Goal: Communication & Community: Answer question/provide support

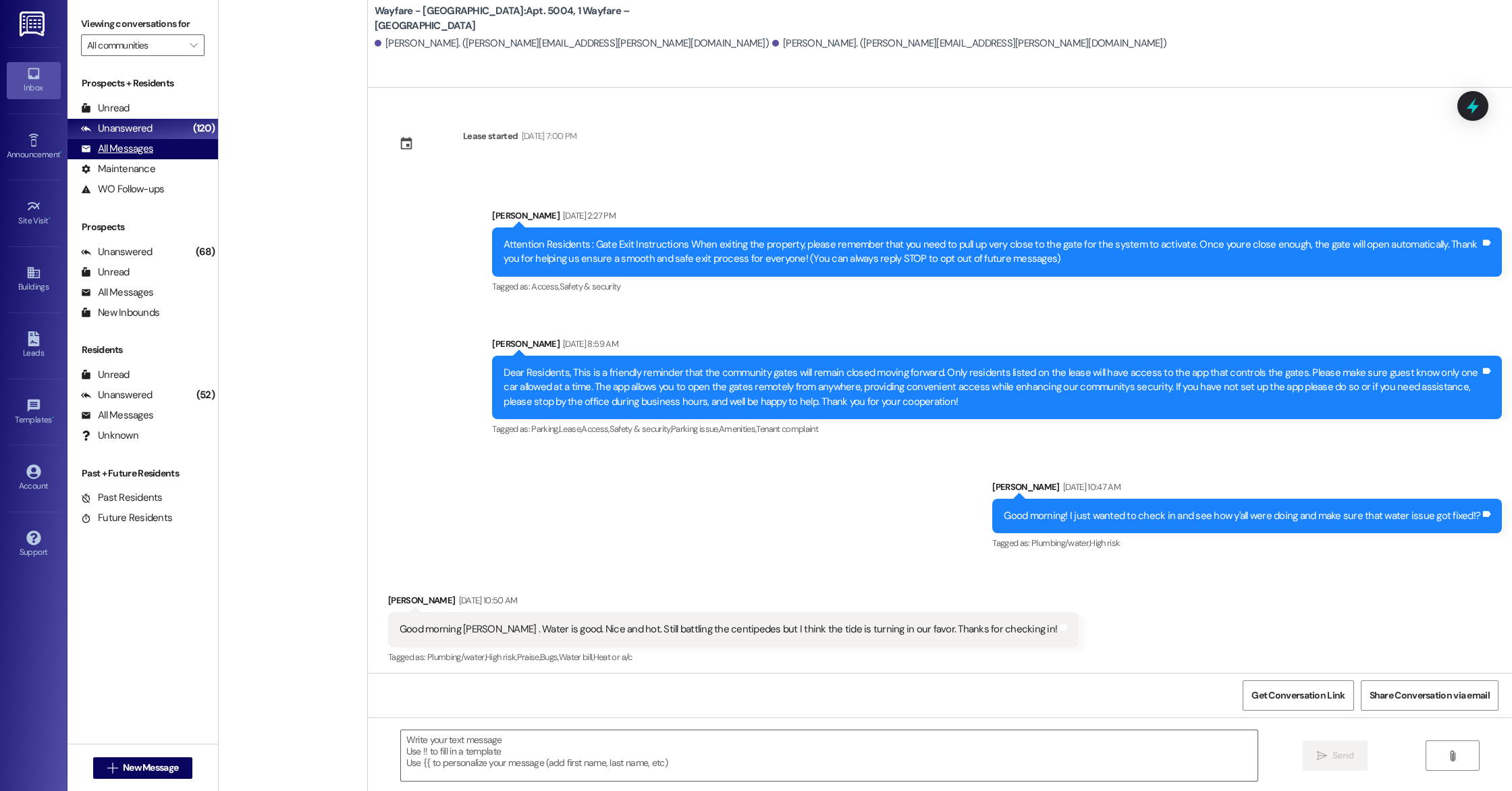
scroll to position [10066, 0]
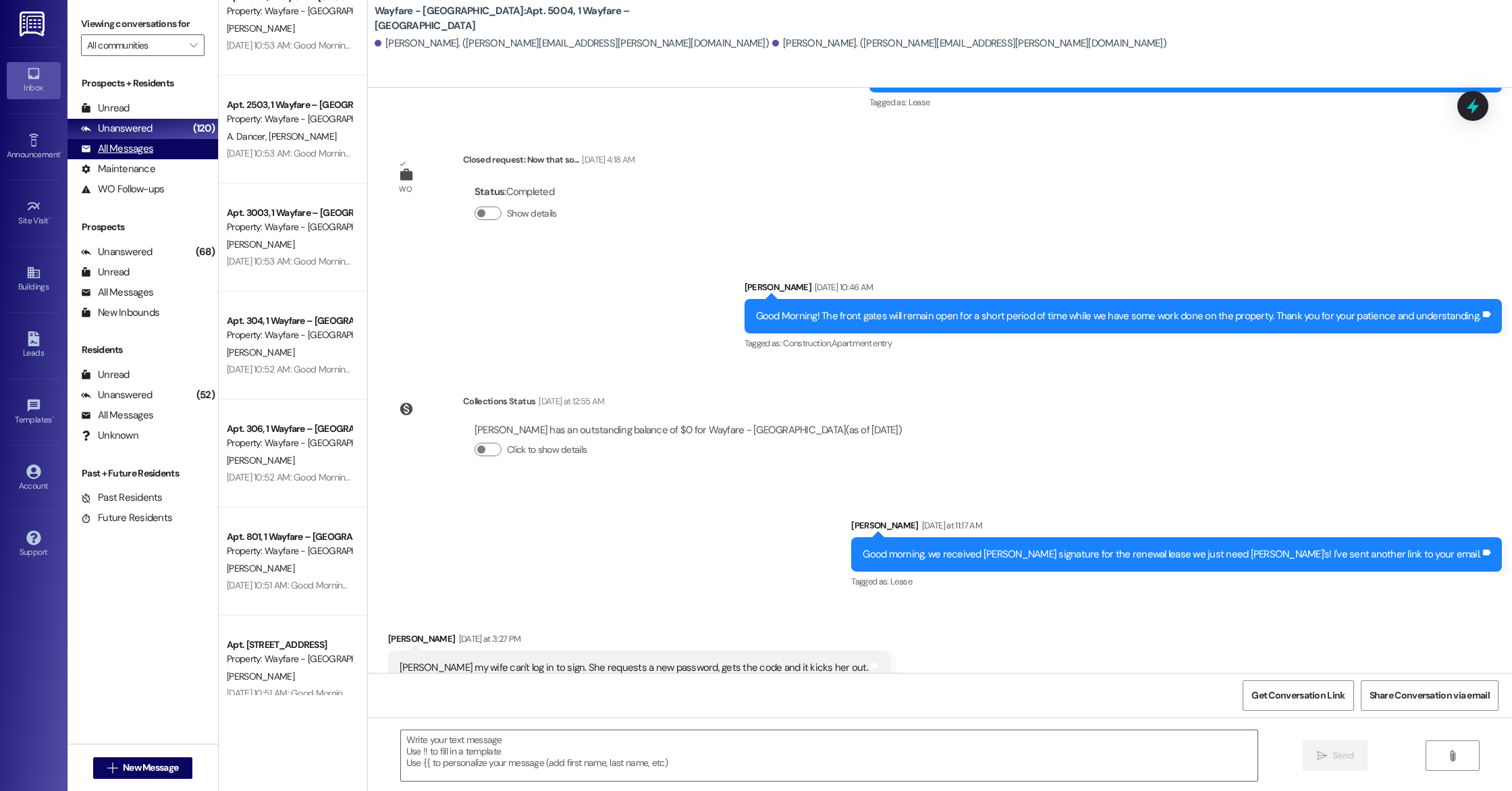
click at [137, 142] on div "All Messages" at bounding box center [117, 148] width 73 height 15
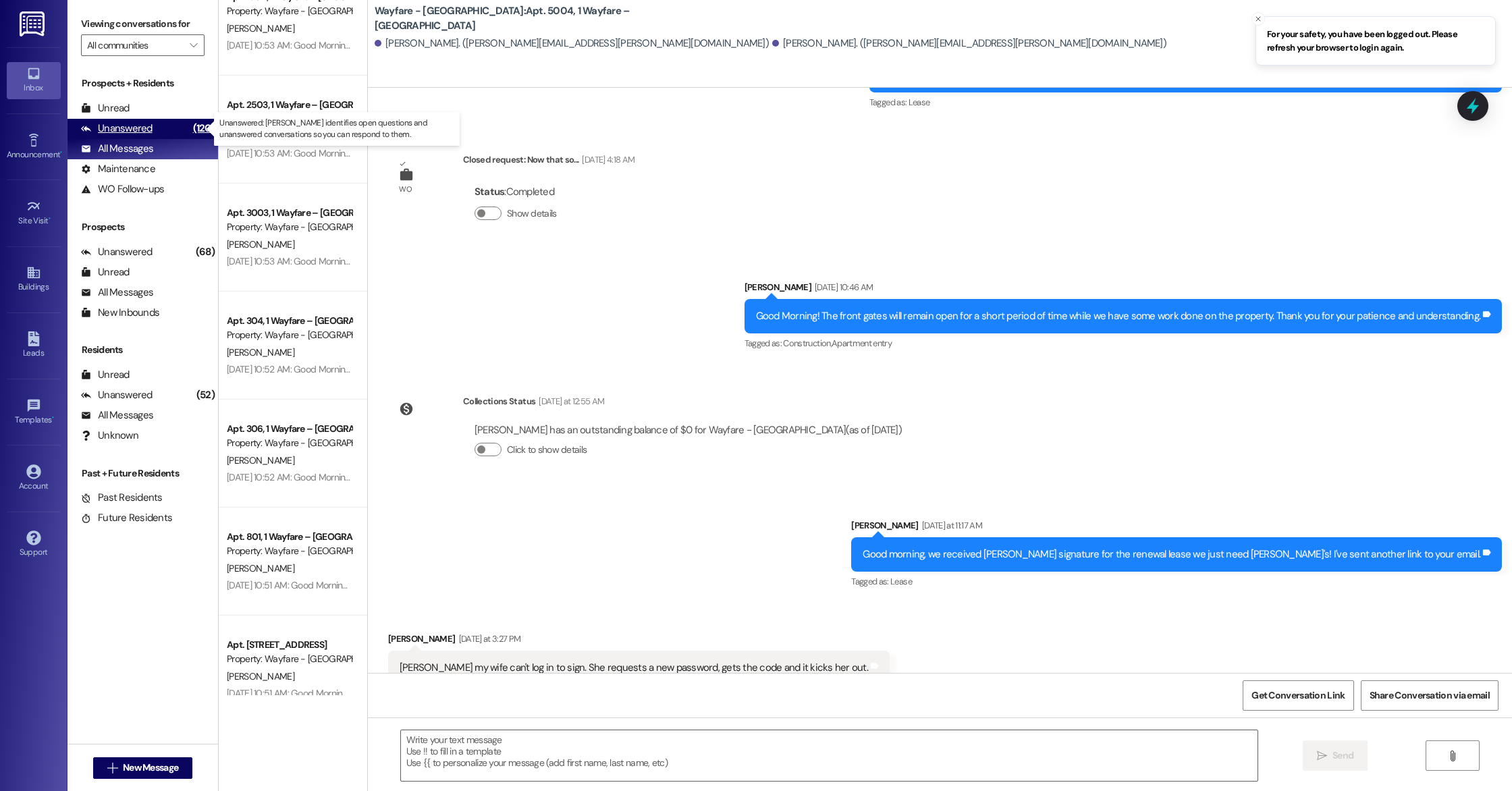
click at [131, 125] on div "Unanswered" at bounding box center [117, 128] width 72 height 15
click at [131, 143] on div "All Messages" at bounding box center [117, 148] width 73 height 15
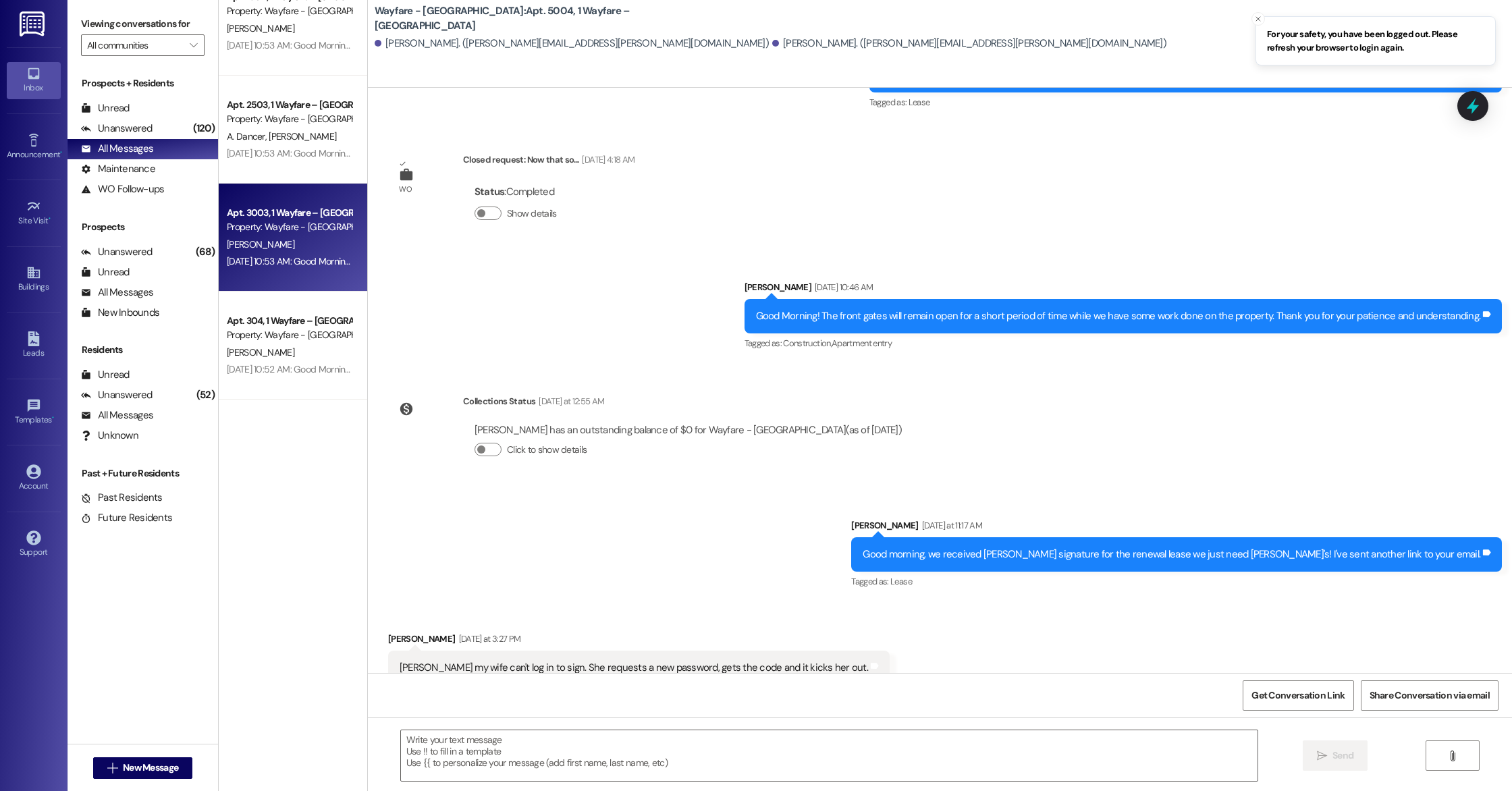
scroll to position [0, 0]
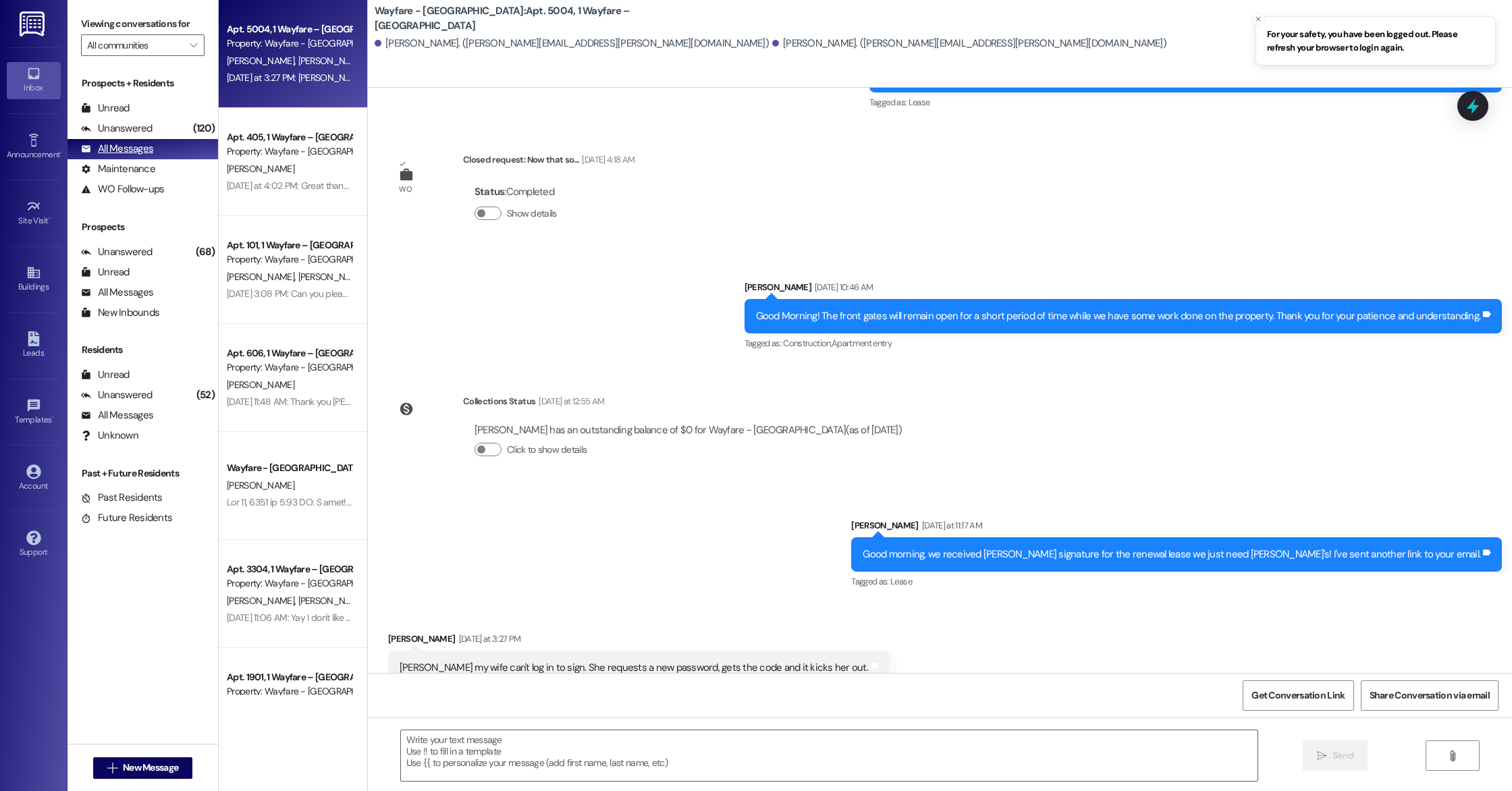
click at [173, 151] on div "All Messages (undefined)" at bounding box center [143, 149] width 150 height 20
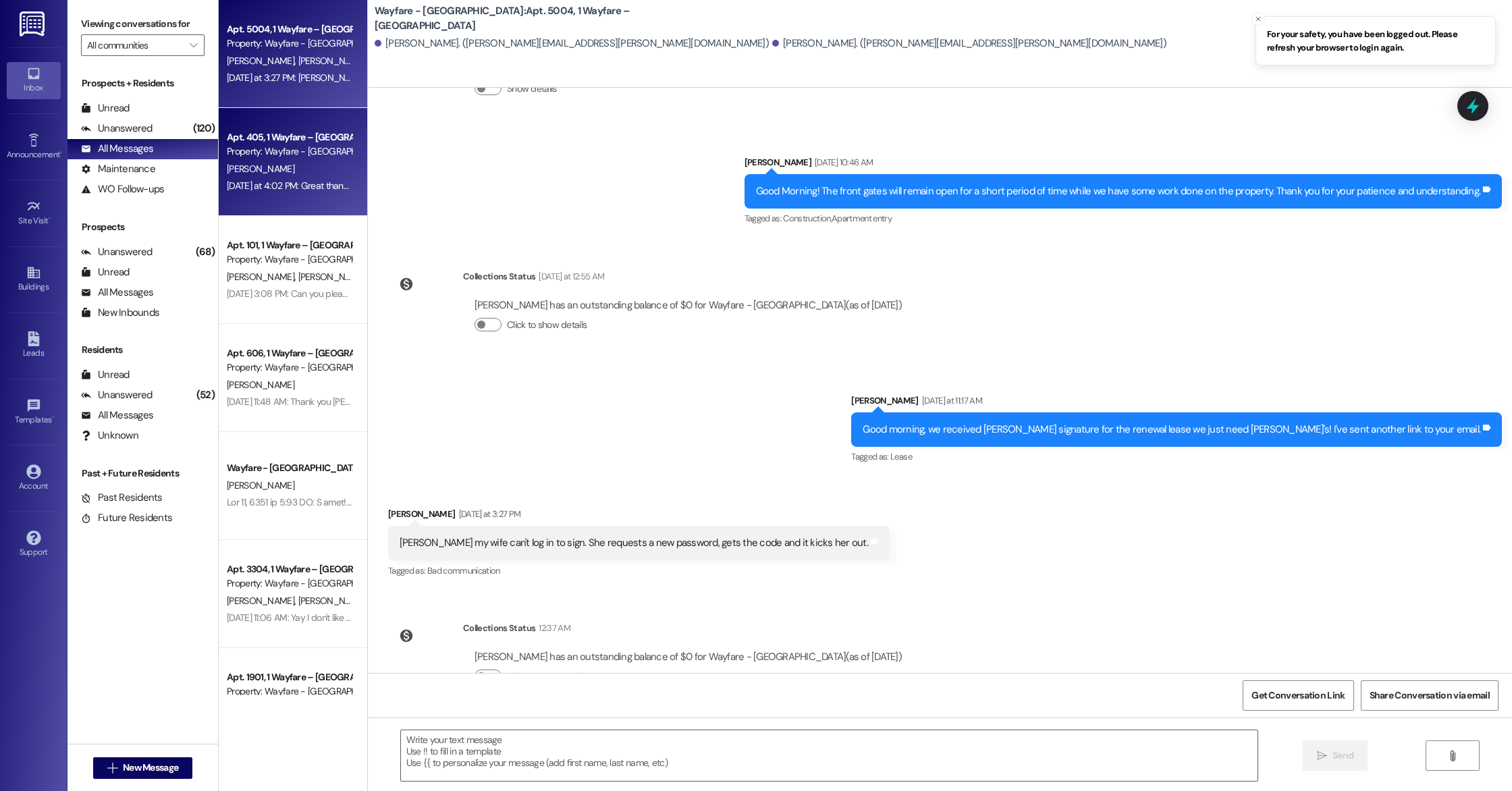
click at [241, 140] on div "Apt. 405, 1 Wayfare – [GEOGRAPHIC_DATA]" at bounding box center [289, 137] width 125 height 15
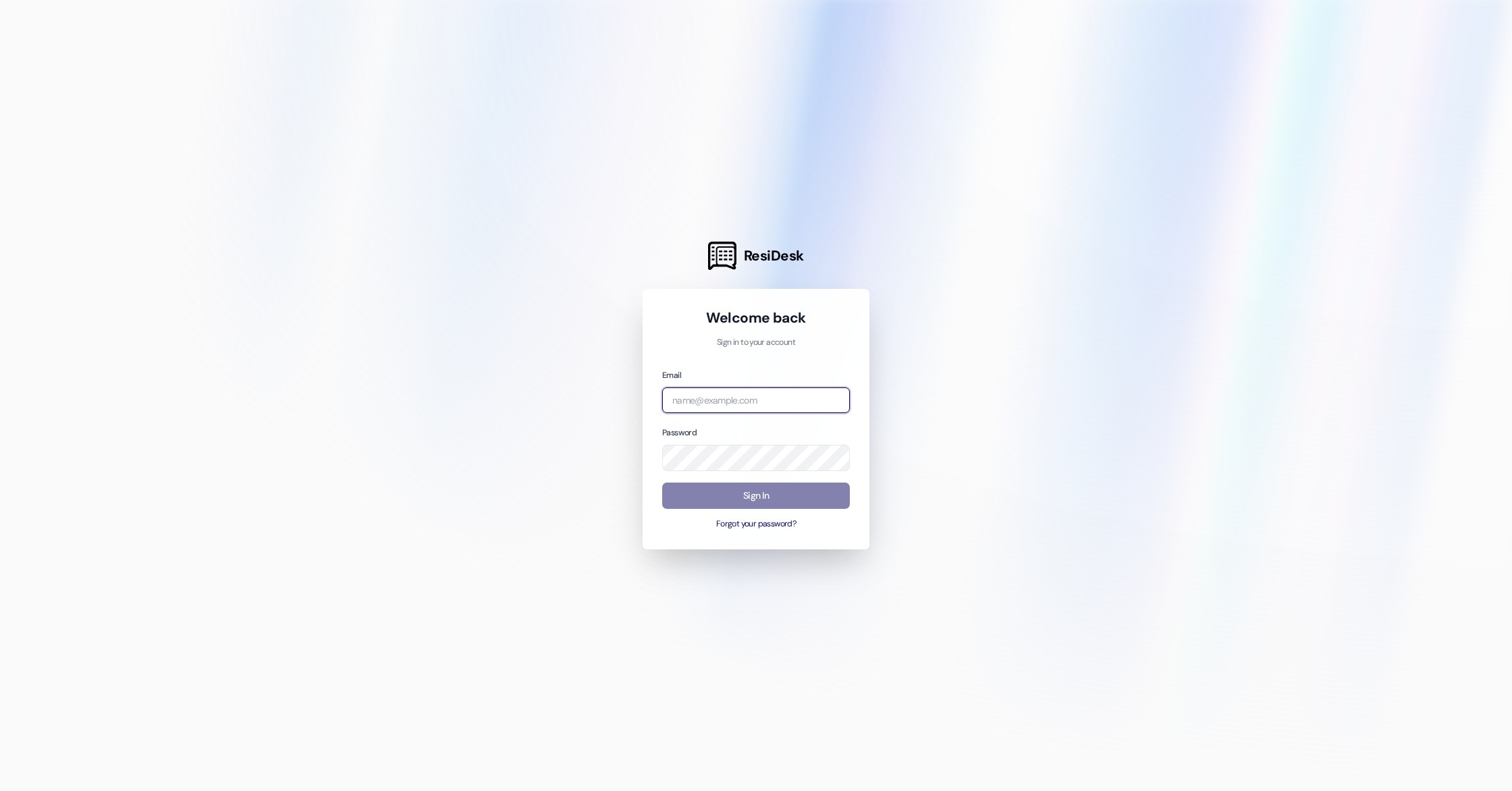
click at [752, 402] on input "email" at bounding box center [756, 400] width 188 height 26
type input "cindy@wayfarecommunities.com"
click at [772, 509] on div "Sign In Forgot your password?" at bounding box center [756, 505] width 188 height 47
click at [772, 481] on div "Email cindy@wayfarecommunities.com Password Sign In Forgot your password?" at bounding box center [756, 449] width 188 height 163
click at [775, 490] on button "Sign In" at bounding box center [756, 495] width 188 height 26
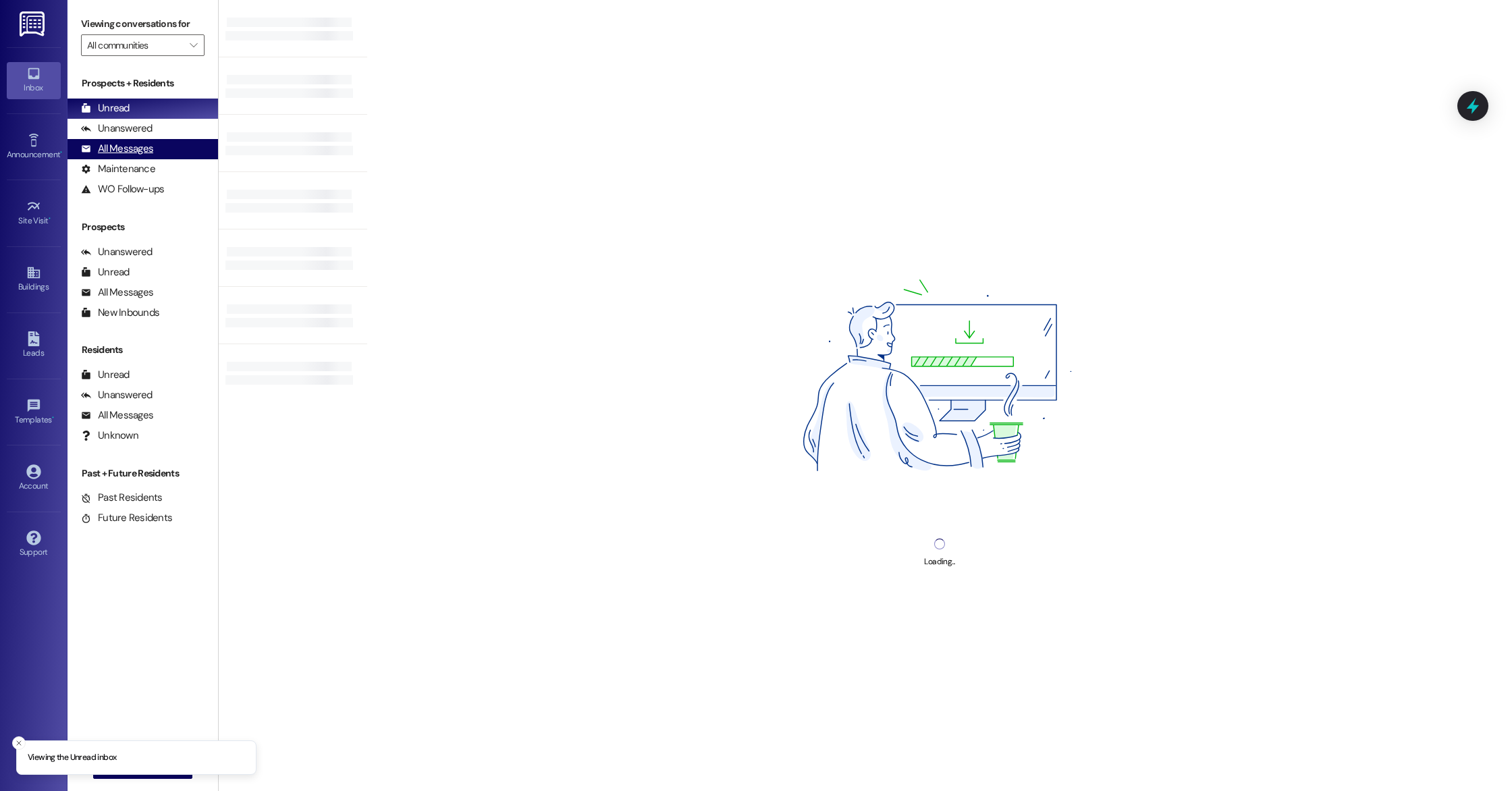
click at [135, 149] on div "All Messages" at bounding box center [117, 148] width 73 height 15
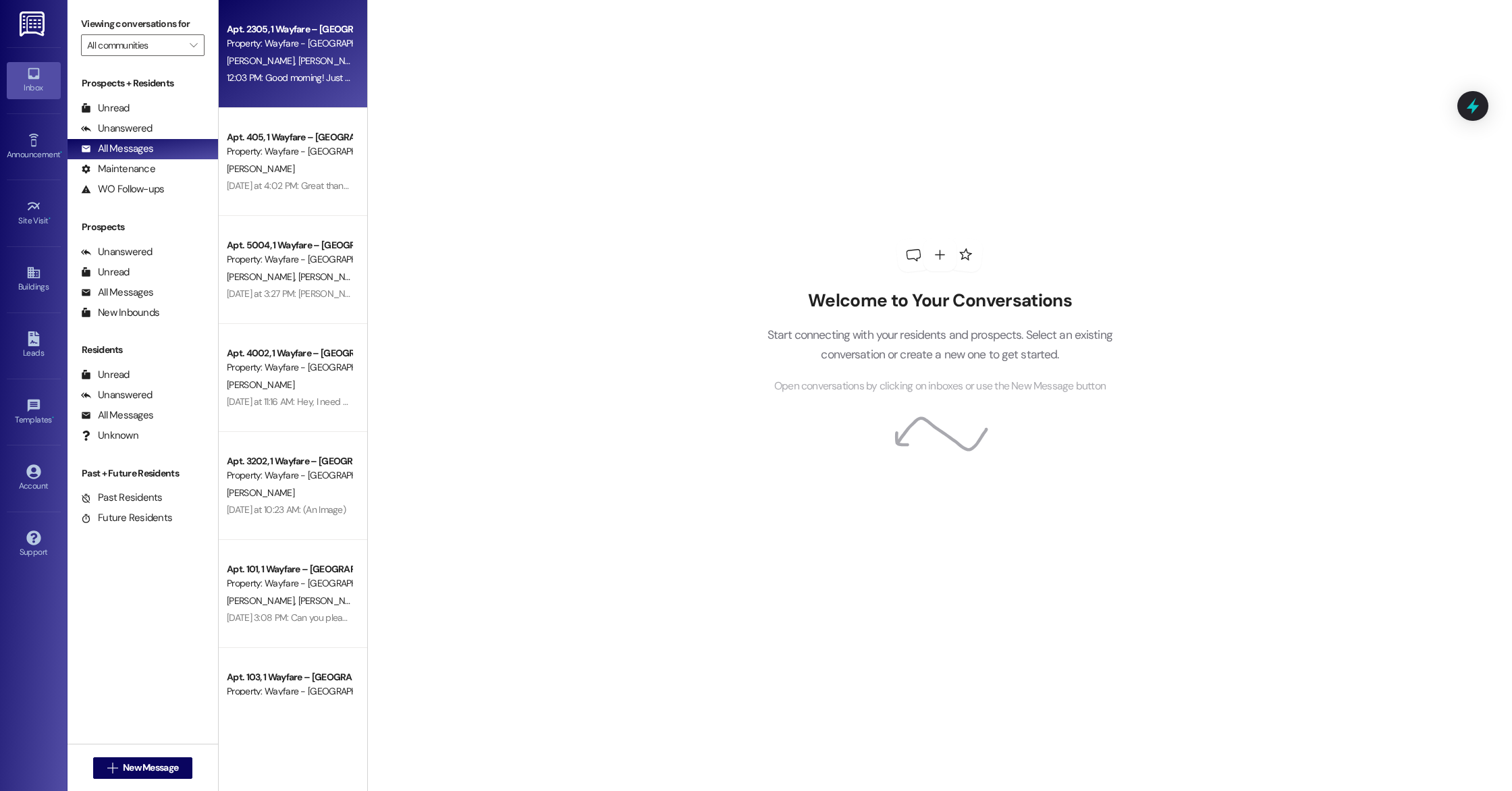
click at [221, 90] on div "Apt. 2305, 1 Wayfare – Cumberland Park Property: Wayfare - Cumberland Park C. T…" at bounding box center [293, 54] width 149 height 108
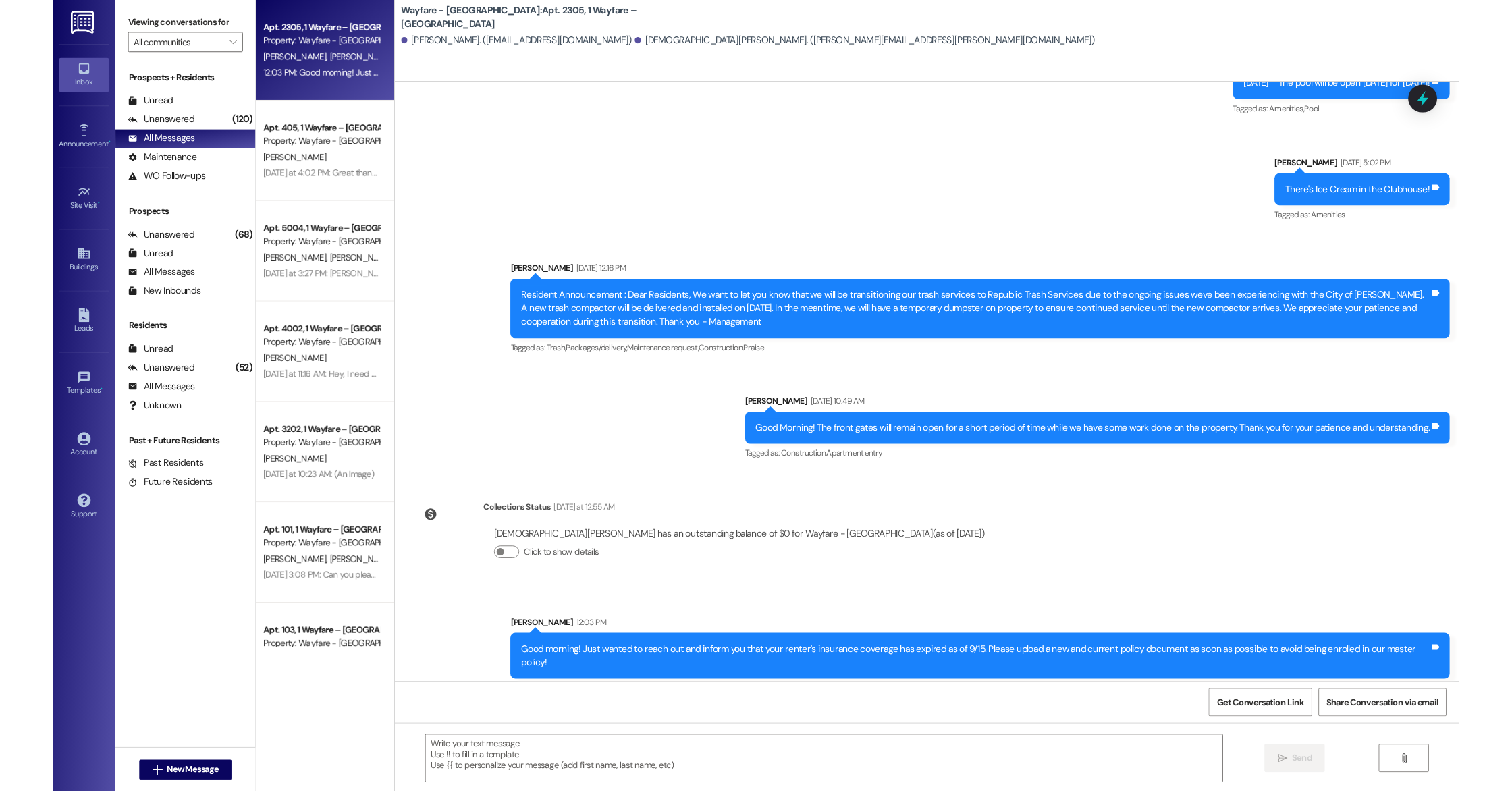
scroll to position [5202, 0]
